Goal: Information Seeking & Learning: Learn about a topic

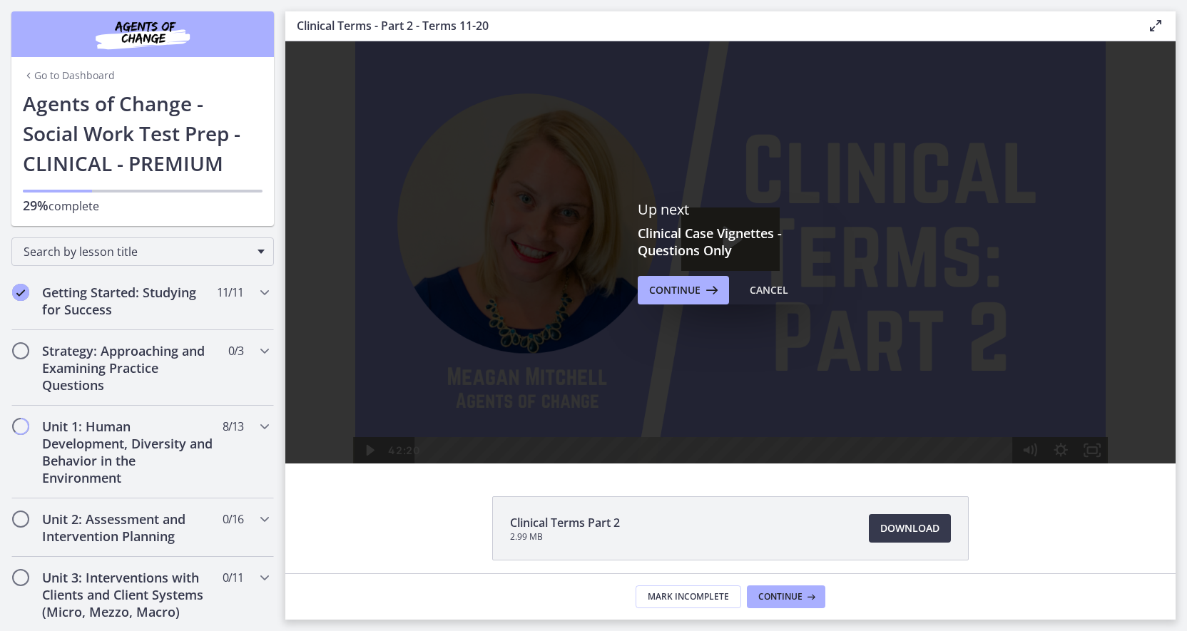
scroll to position [543, 0]
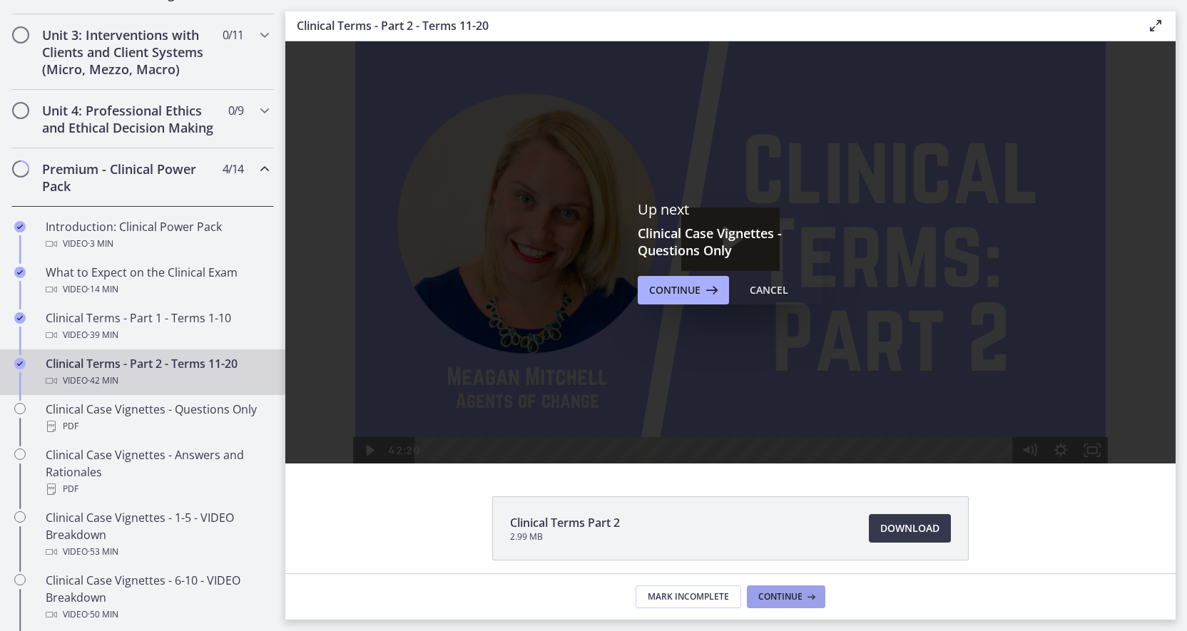
click at [801, 598] on span "Continue" at bounding box center [781, 597] width 44 height 11
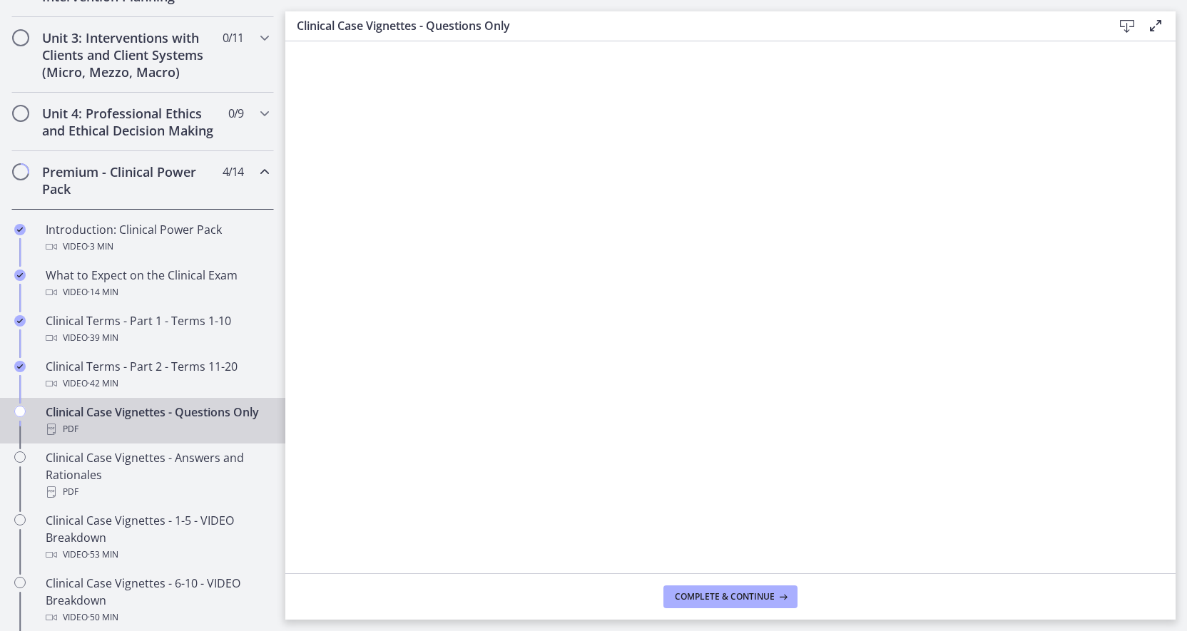
scroll to position [530, 0]
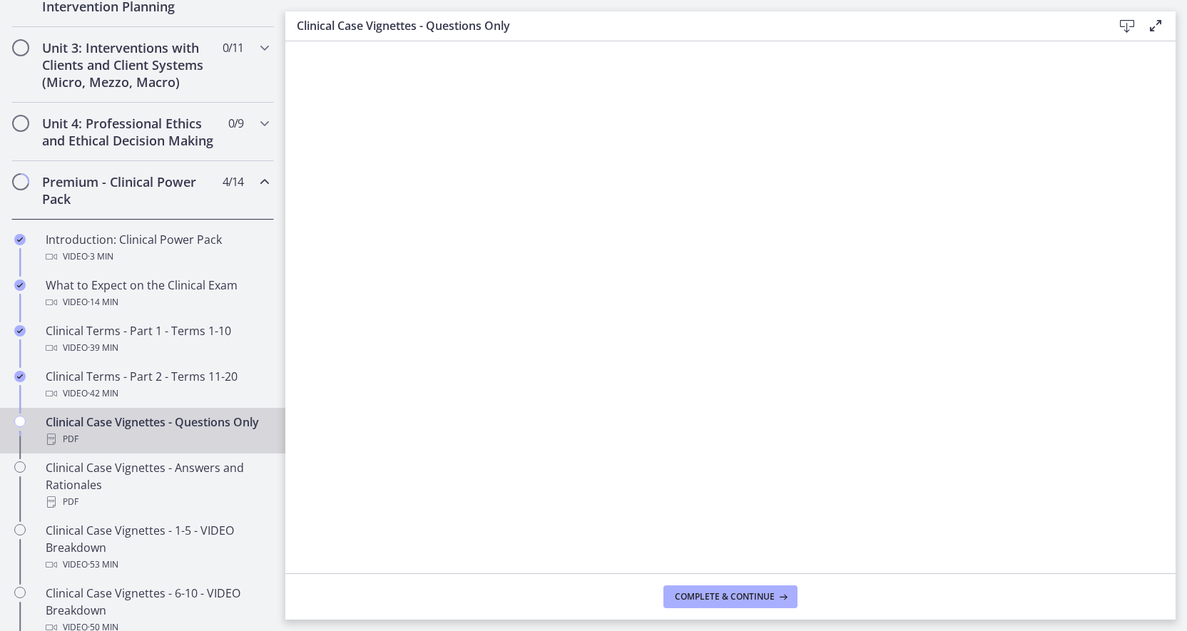
click at [270, 188] on icon "Chapters" at bounding box center [264, 181] width 17 height 17
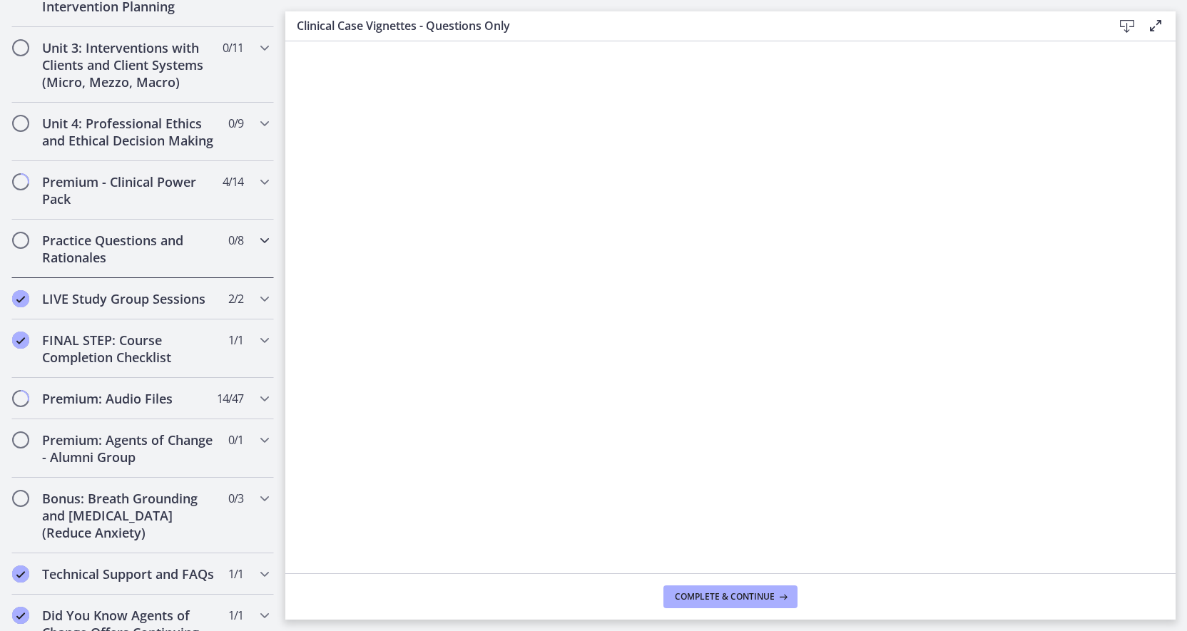
click at [258, 248] on icon "Chapters" at bounding box center [264, 240] width 17 height 17
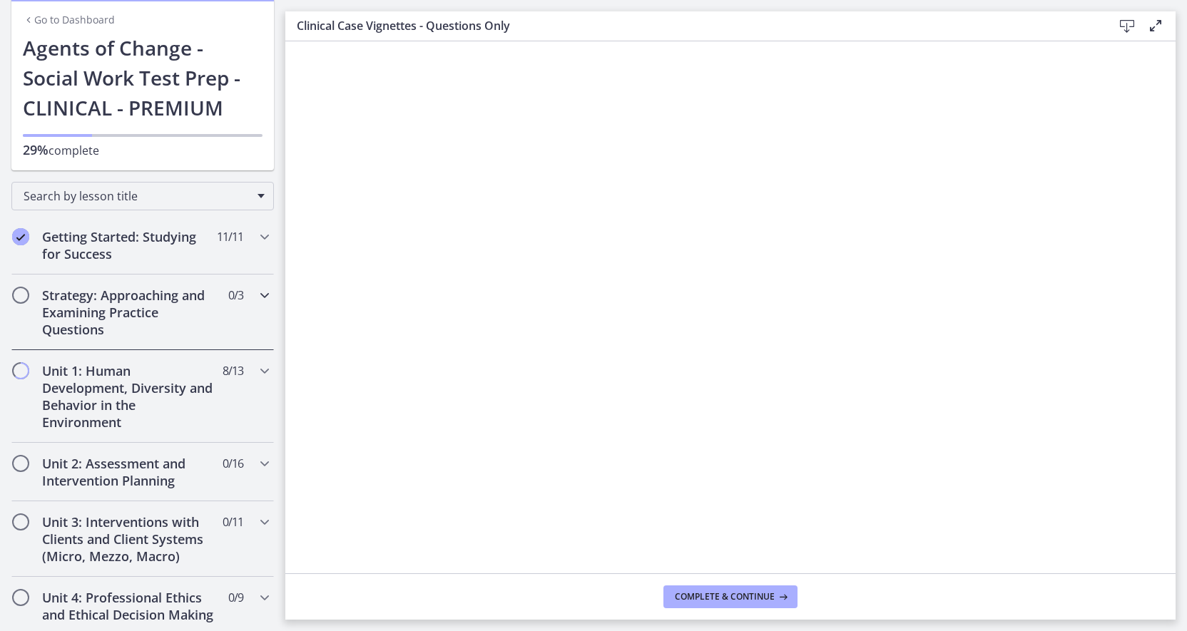
scroll to position [56, 0]
click at [208, 310] on h2 "Strategy: Approaching and Examining Practice Questions" at bounding box center [129, 311] width 174 height 51
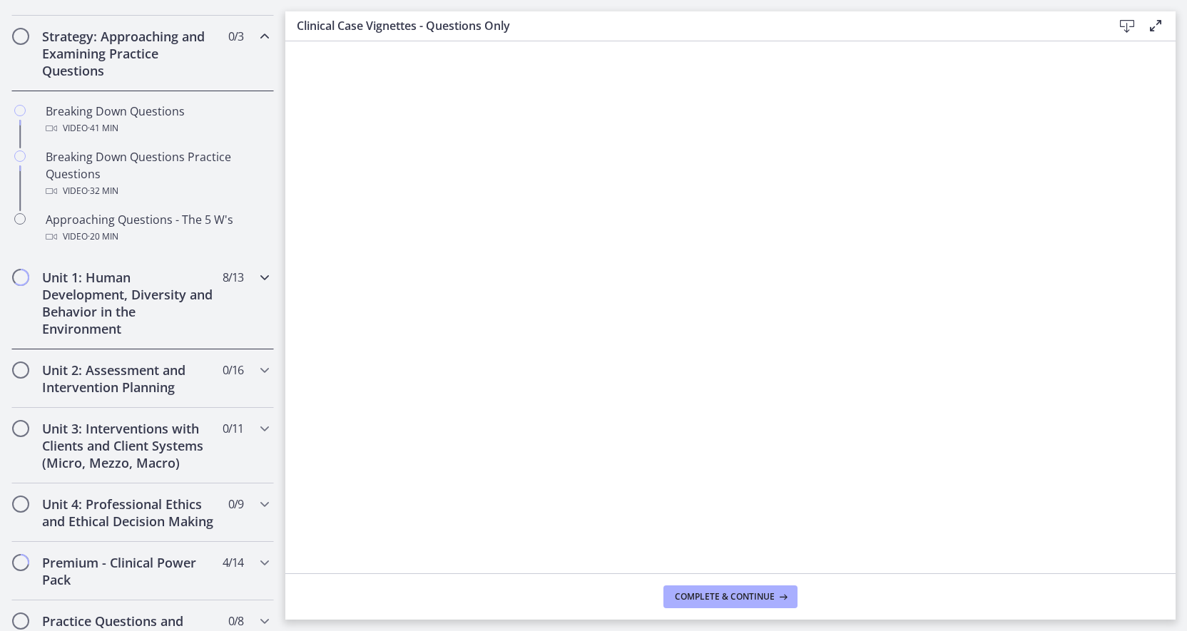
scroll to position [317, 0]
click at [199, 371] on h2 "Unit 2: Assessment and Intervention Planning" at bounding box center [129, 377] width 174 height 34
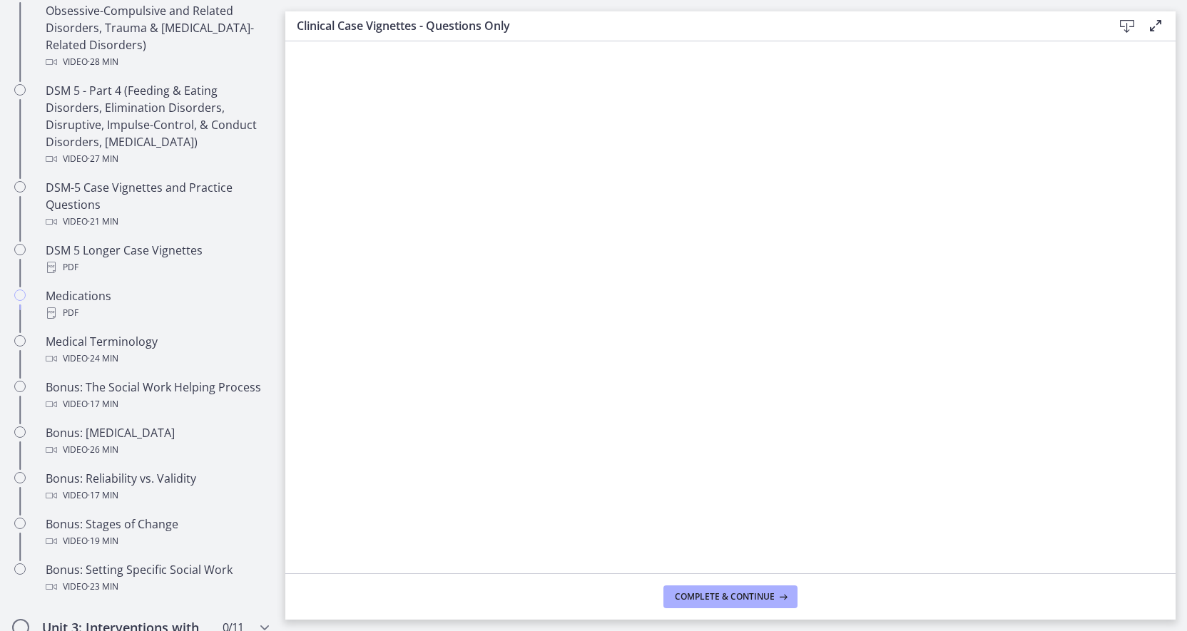
scroll to position [864, 0]
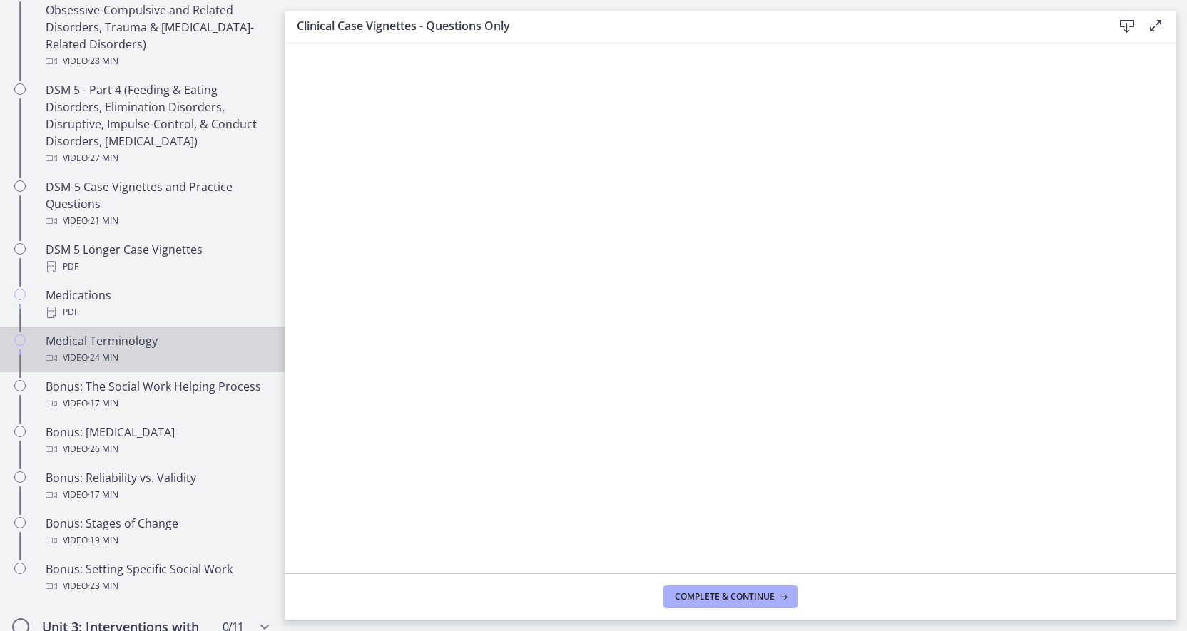
click at [193, 344] on div "Medical Terminology Video · 24 min" at bounding box center [157, 350] width 223 height 34
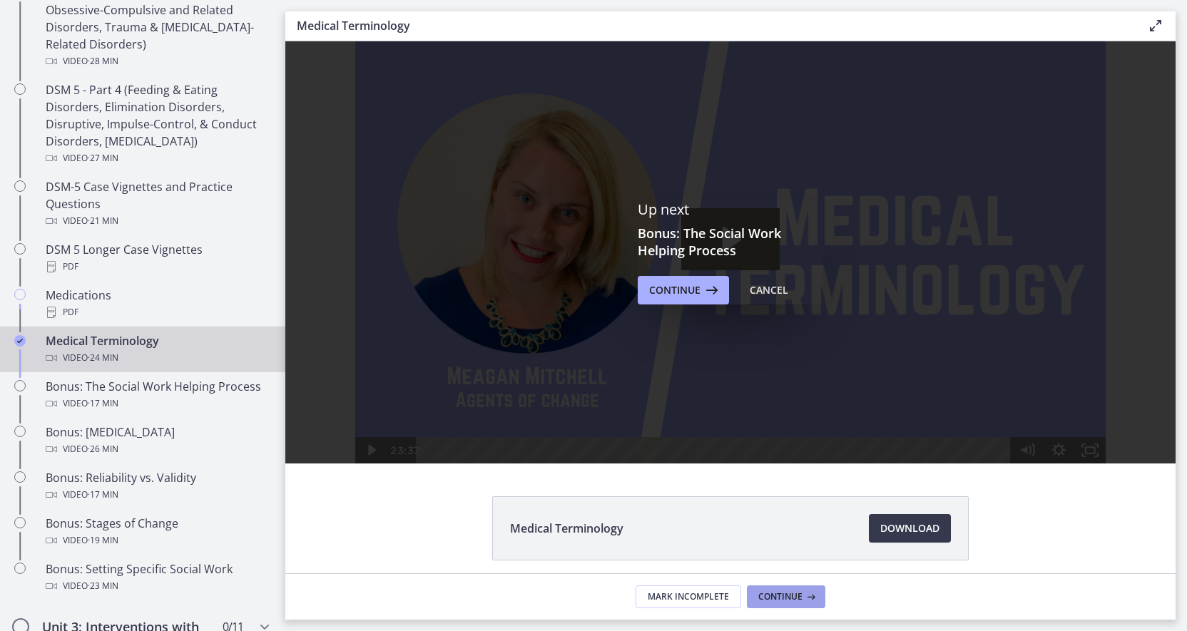
click at [791, 604] on button "Continue" at bounding box center [786, 597] width 78 height 23
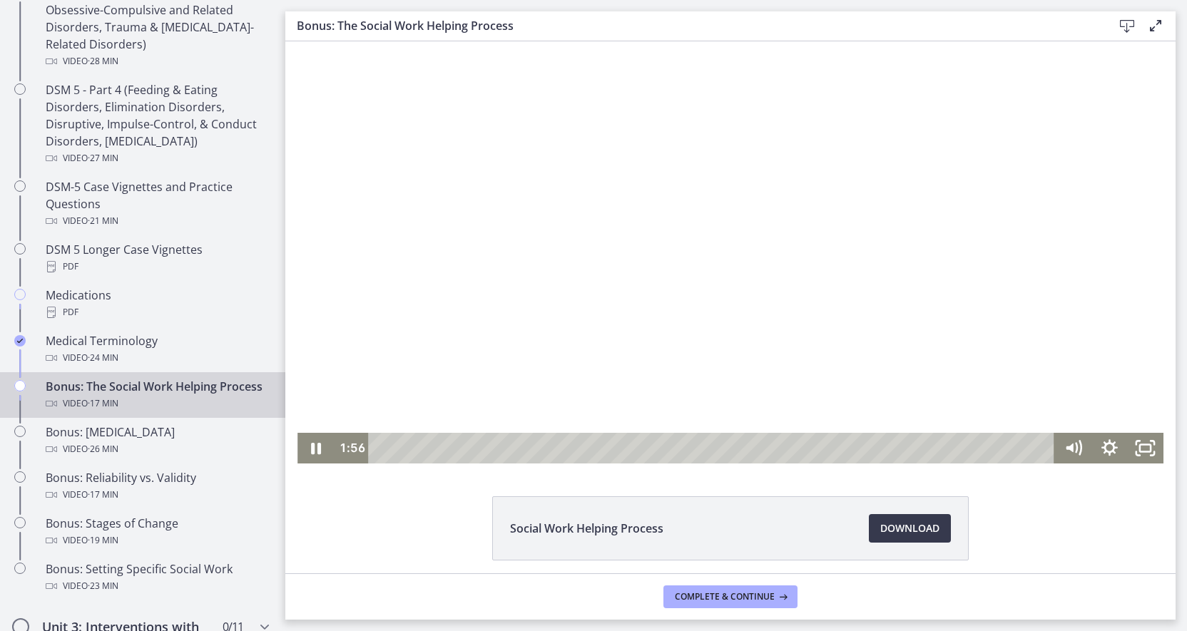
click at [683, 310] on div at bounding box center [731, 252] width 866 height 422
click at [318, 445] on icon "Play Video" at bounding box center [317, 448] width 36 height 31
click at [881, 178] on div at bounding box center [731, 252] width 866 height 422
